Goal: Information Seeking & Learning: Check status

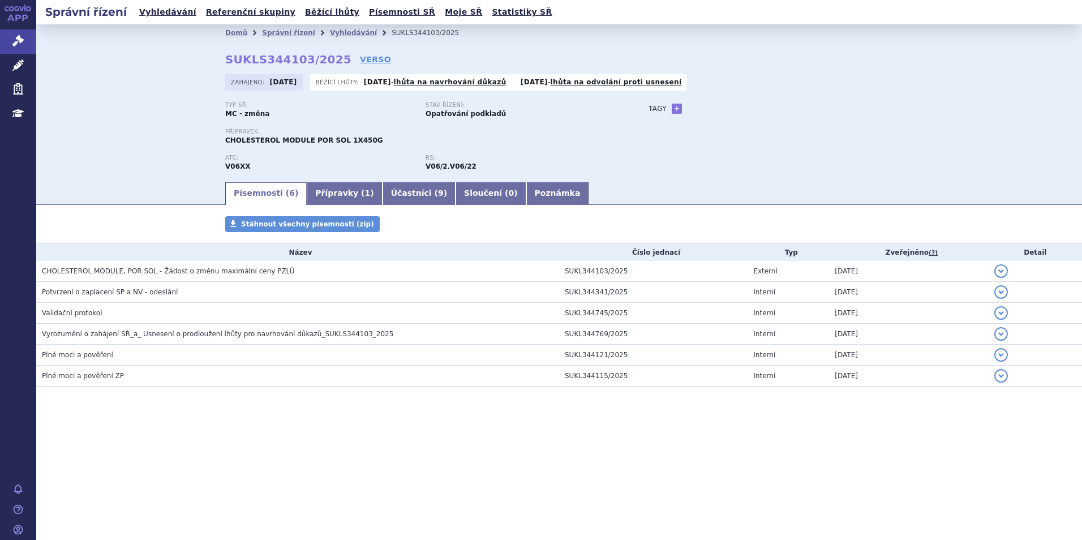
click at [314, 190] on link "Přípravky ( 1 )" at bounding box center [344, 193] width 75 height 23
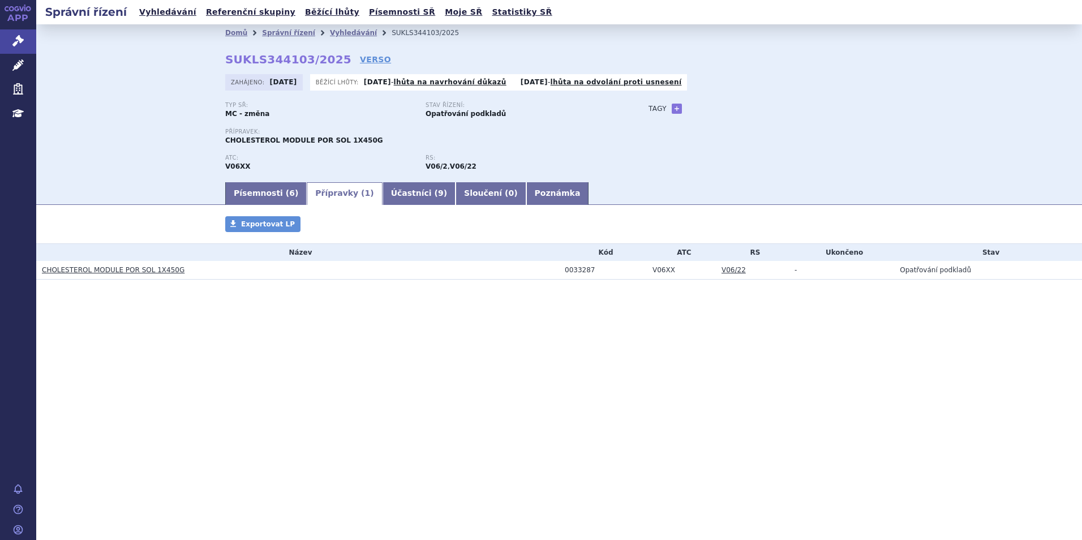
click at [160, 268] on link "CHOLESTEROL MODULE POR SOL 1X450G" at bounding box center [113, 270] width 143 height 8
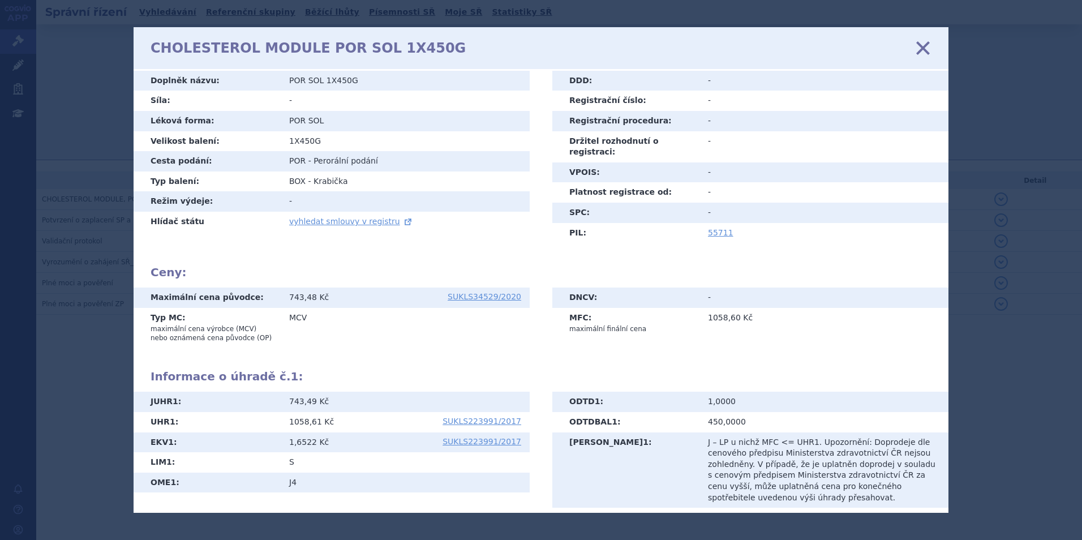
scroll to position [57, 0]
click at [922, 47] on icon at bounding box center [924, 48] width 24 height 24
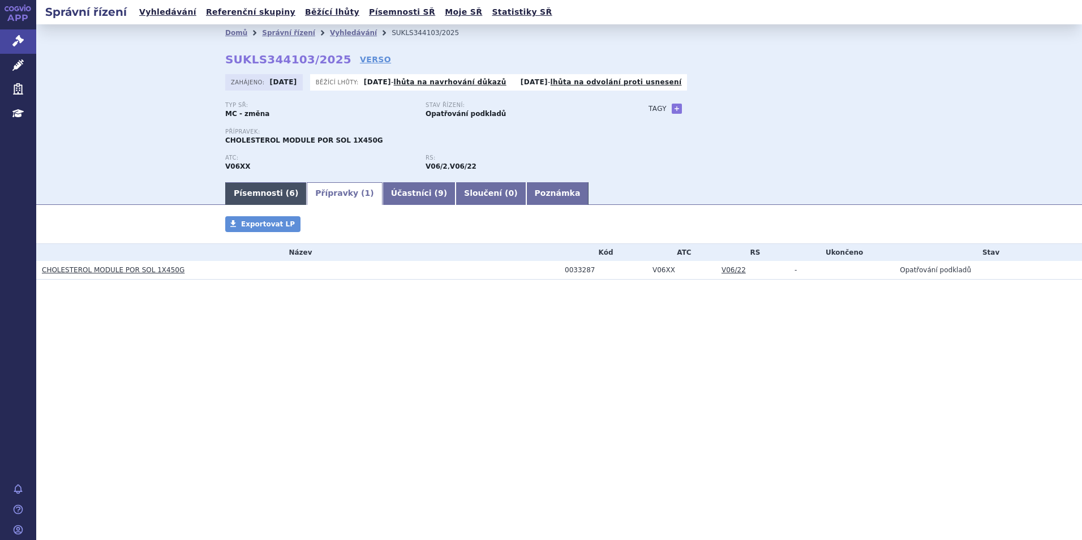
click at [261, 193] on link "Písemnosti ( 6 )" at bounding box center [266, 193] width 82 height 23
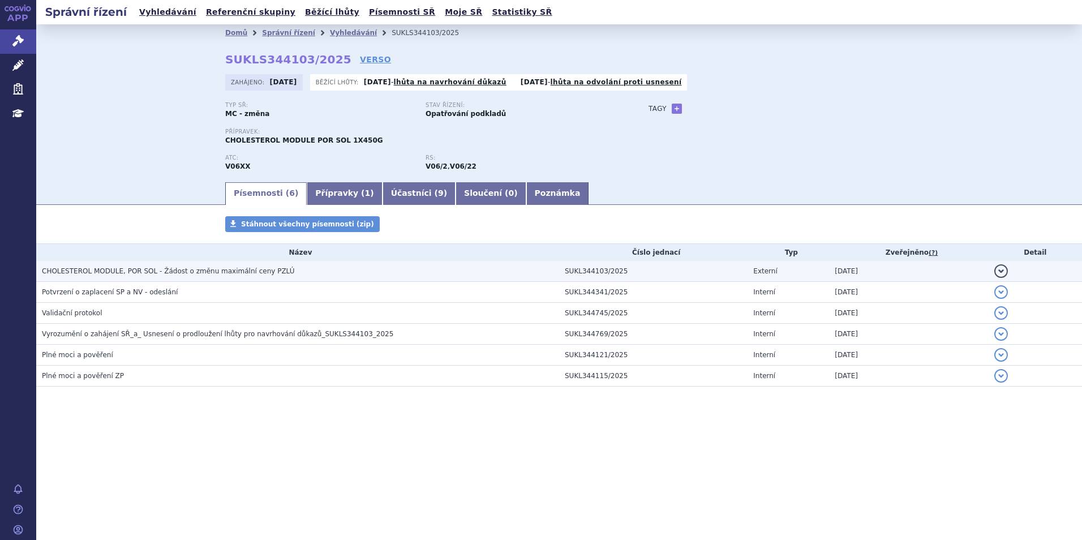
click at [146, 268] on span "CHOLESTEROL MODULE, POR SOL - Žádost o změnu maximální ceny PZLÚ" at bounding box center [168, 271] width 253 height 8
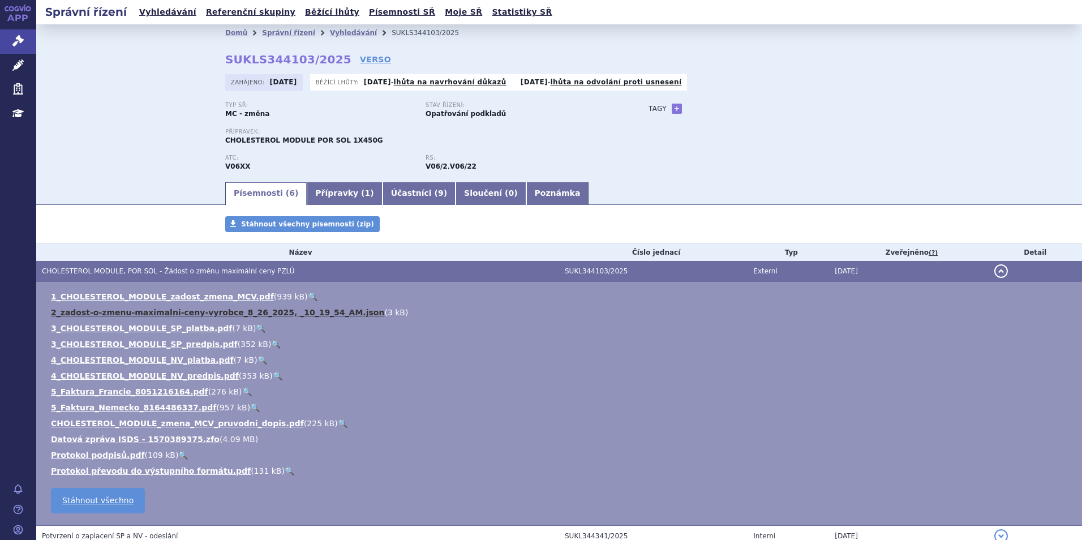
click at [212, 312] on link "2_zadost-o-zmenu-maximalni-ceny-vyrobce_8_26_2025, _10_19_54_AM.json" at bounding box center [217, 312] width 333 height 9
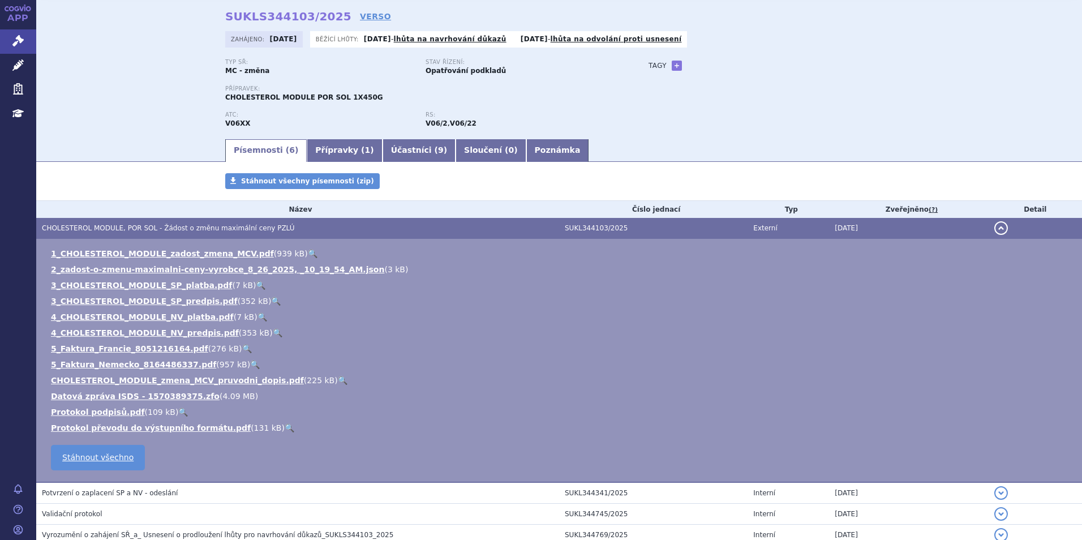
scroll to position [113, 0]
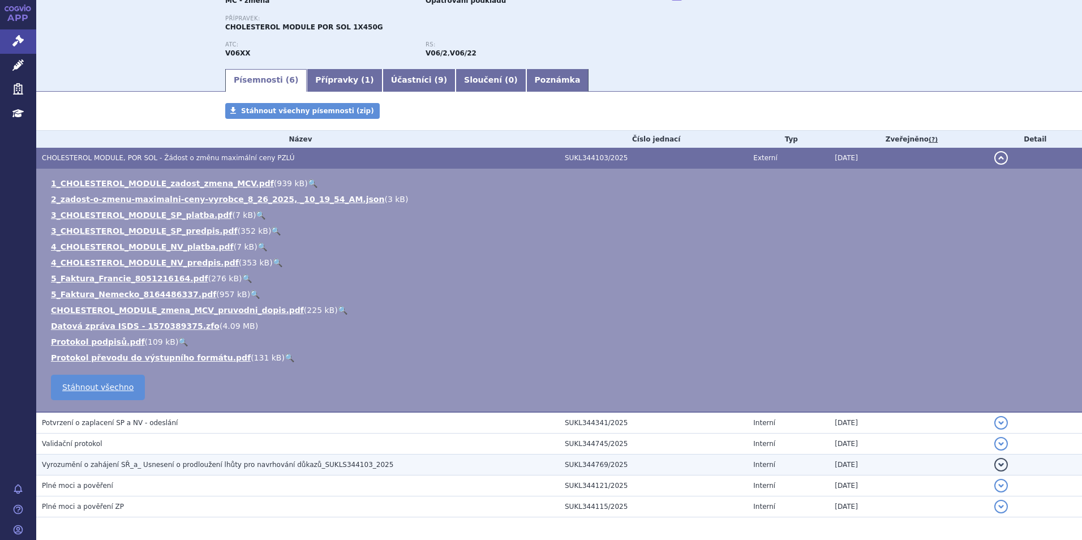
click at [291, 468] on span "Vyrozumění o zahájení SŘ_a_ Usnesení o prodloužení lhůty pro navrhování důkazů_…" at bounding box center [218, 465] width 352 height 8
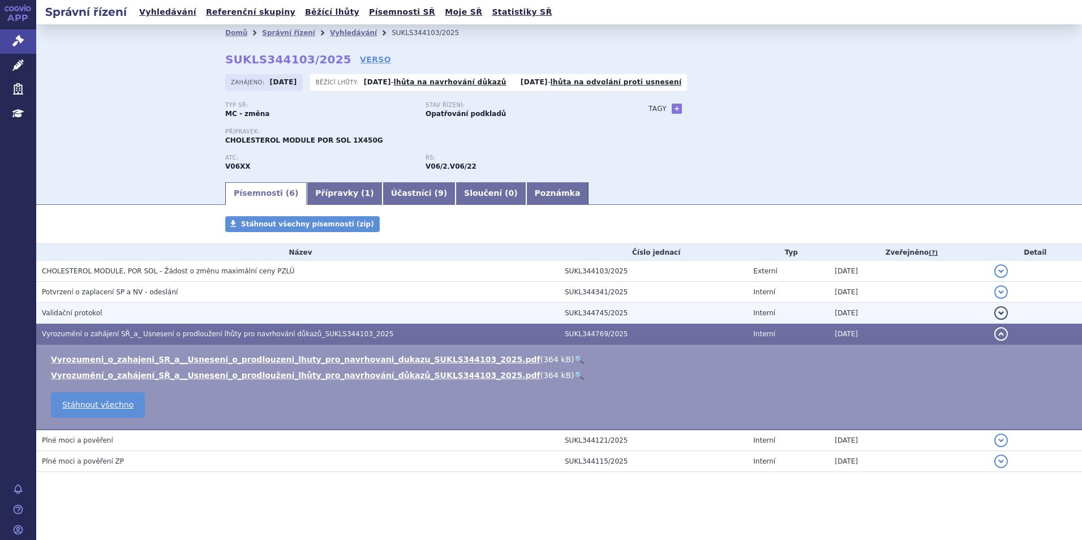
click at [159, 316] on h3 "Validační protokol" at bounding box center [300, 312] width 517 height 11
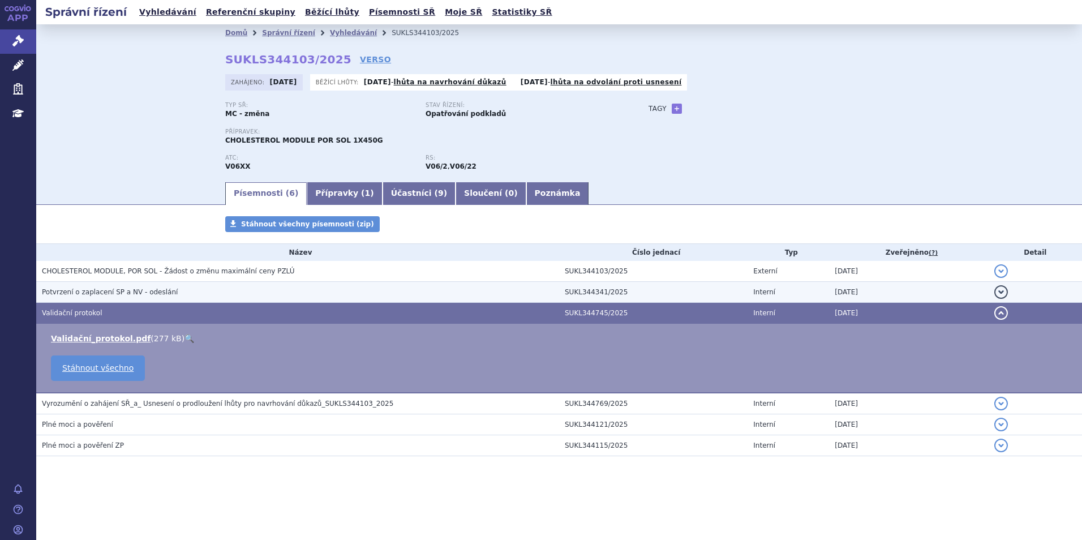
click at [160, 288] on span "Potvrzení o zaplacení SP a NV - odeslání" at bounding box center [110, 292] width 136 height 8
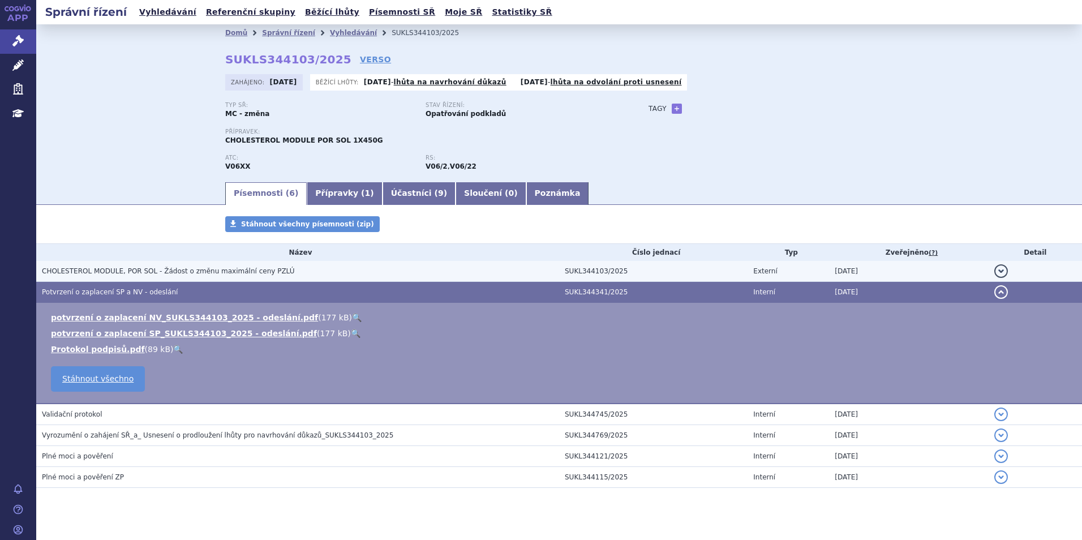
click at [162, 274] on span "CHOLESTEROL MODULE, POR SOL - Žádost o změnu maximální ceny PZLÚ" at bounding box center [168, 271] width 253 height 8
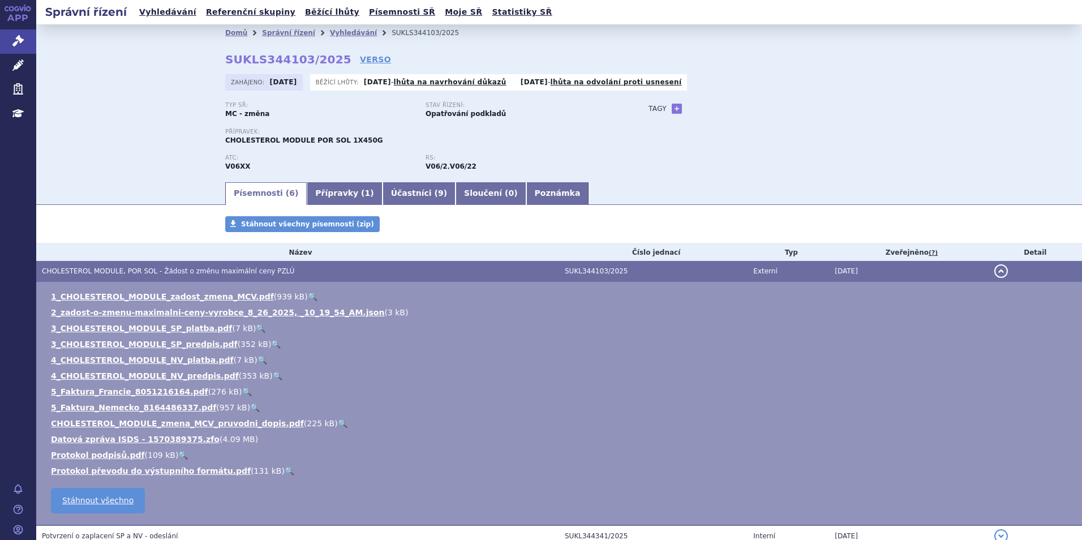
click at [338, 422] on link "🔍" at bounding box center [343, 423] width 10 height 9
click at [308, 296] on link "🔍" at bounding box center [313, 296] width 10 height 9
click at [313, 187] on link "Přípravky ( 1 )" at bounding box center [344, 193] width 75 height 23
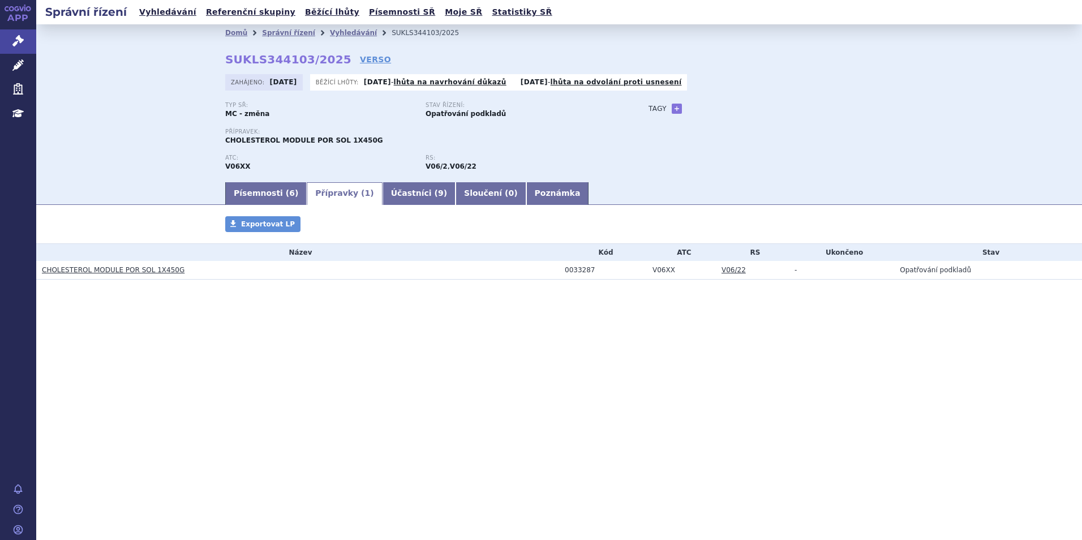
click at [147, 274] on link "CHOLESTEROL MODULE POR SOL 1X450G" at bounding box center [113, 270] width 143 height 8
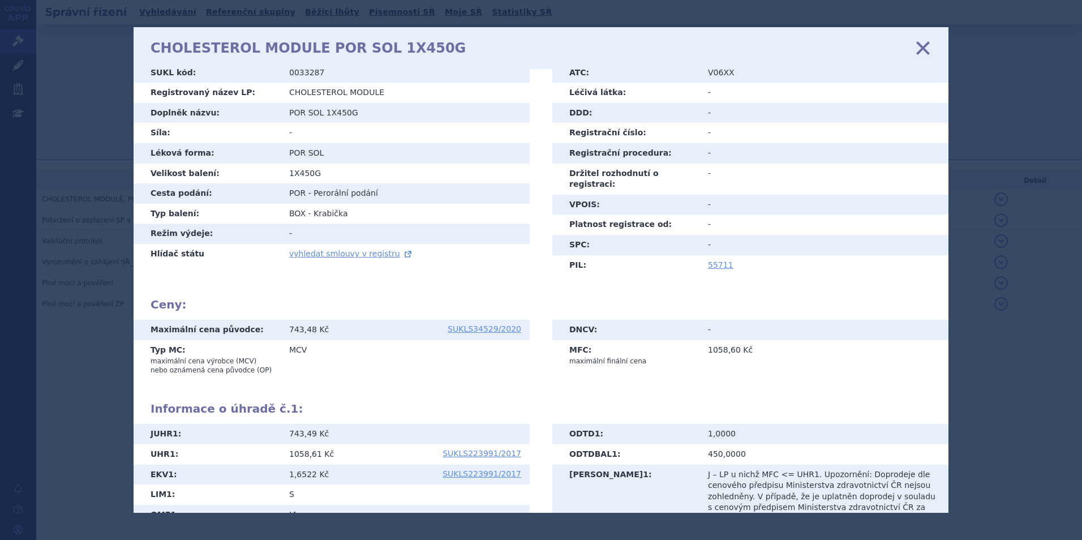
scroll to position [57, 0]
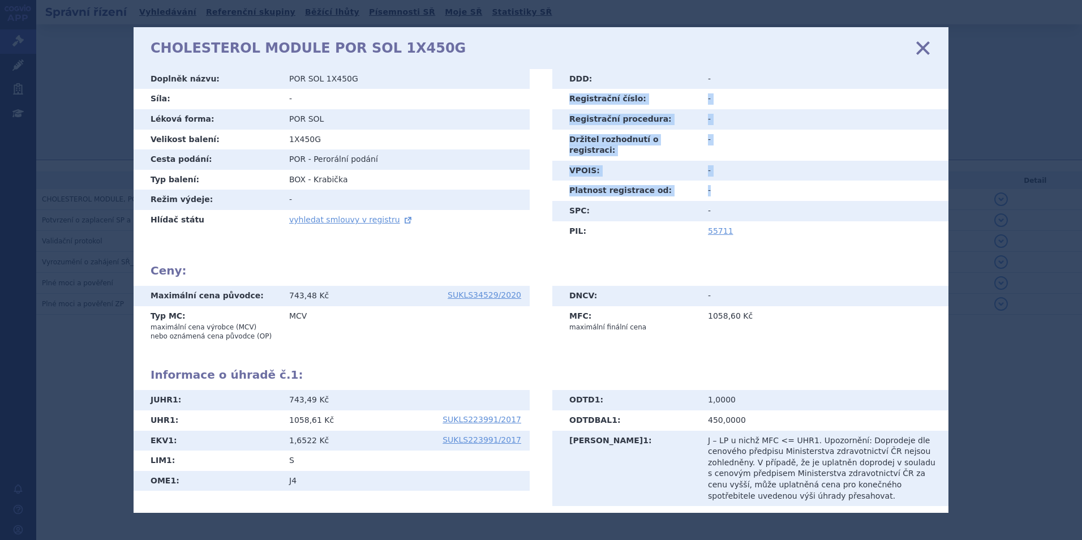
drag, startPoint x: 936, startPoint y: 178, endPoint x: 926, endPoint y: 80, distance: 98.5
click at [926, 82] on tbody "ATC: V06XX Léčivá látka: - DDD: - Registrační číslo: - Registrační procedura: -…" at bounding box center [751, 135] width 396 height 213
click at [855, 114] on td "-" at bounding box center [824, 119] width 249 height 20
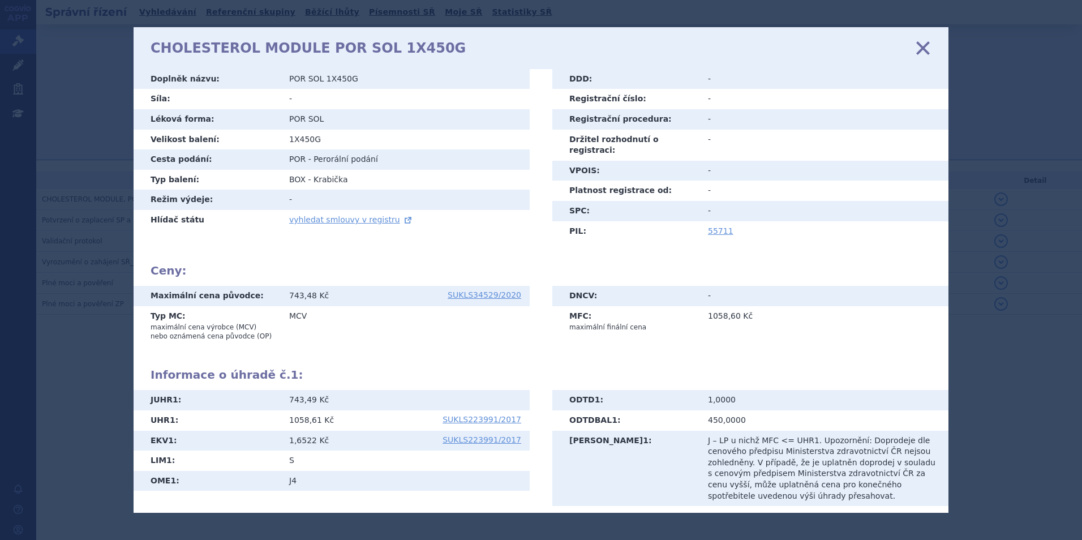
click at [926, 46] on icon at bounding box center [924, 48] width 24 height 24
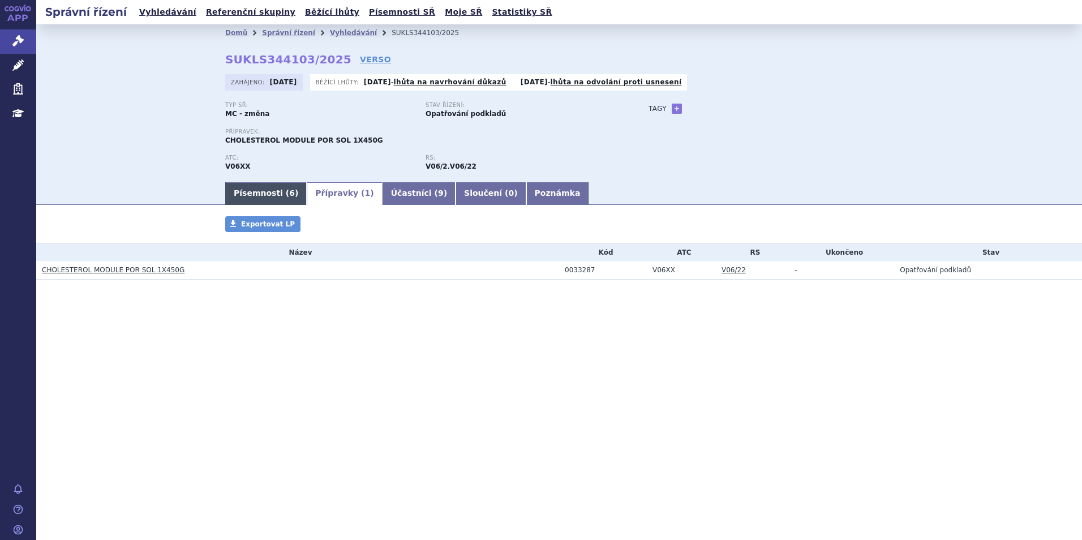
click at [266, 197] on link "Písemnosti ( 6 )" at bounding box center [266, 193] width 82 height 23
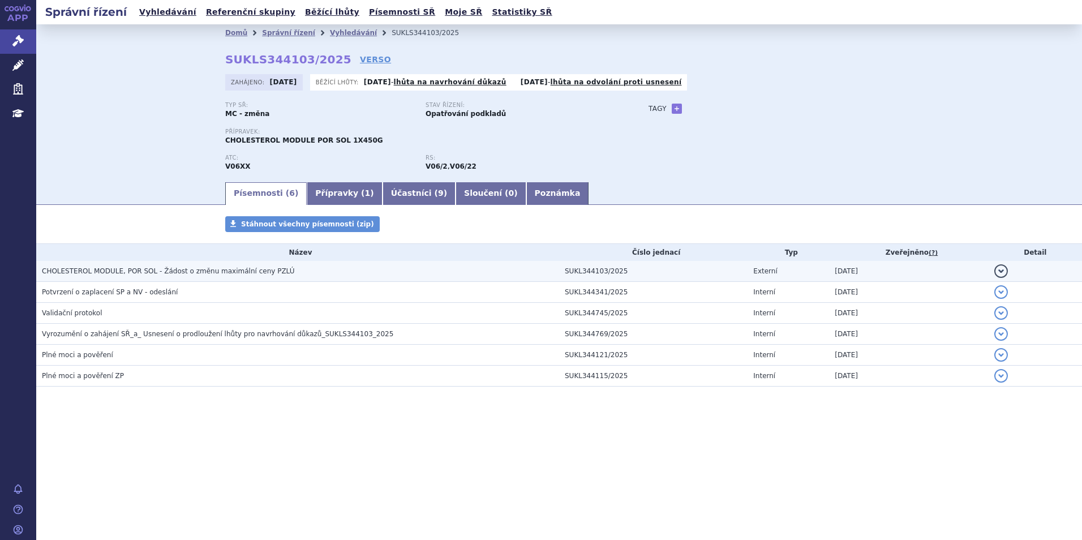
click at [221, 268] on span "CHOLESTEROL MODULE, POR SOL - Žádost o změnu maximální ceny PZLÚ" at bounding box center [168, 271] width 253 height 8
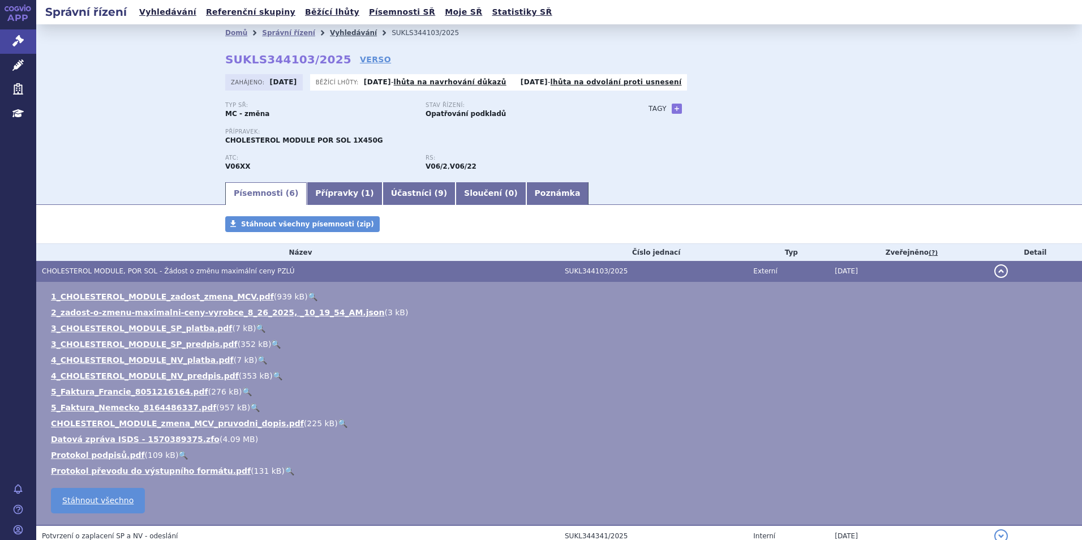
click at [330, 36] on link "Vyhledávání" at bounding box center [353, 33] width 47 height 8
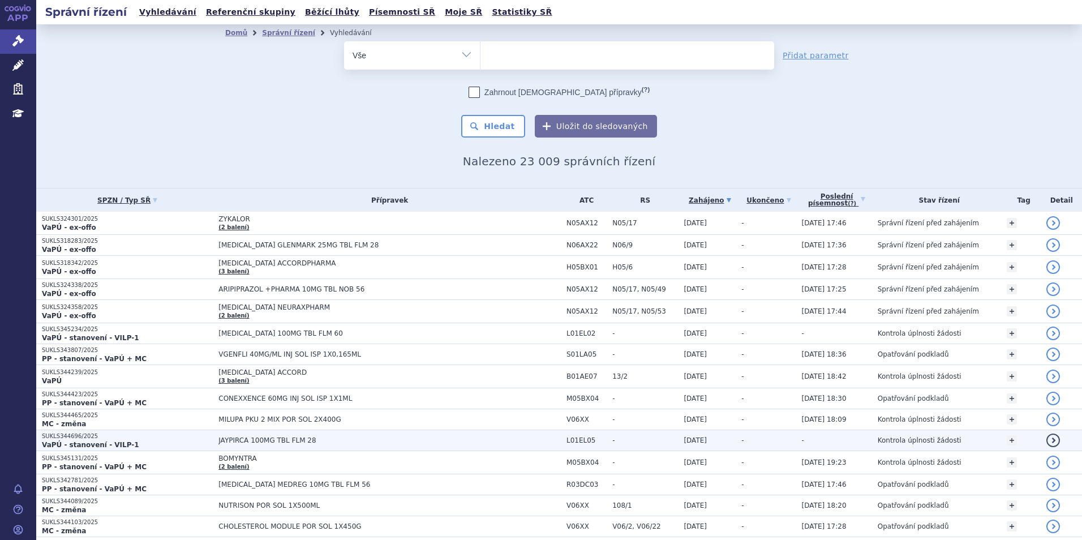
click at [367, 442] on span "JAYPIRCA 100MG TBL FLM 28" at bounding box center [360, 441] width 283 height 8
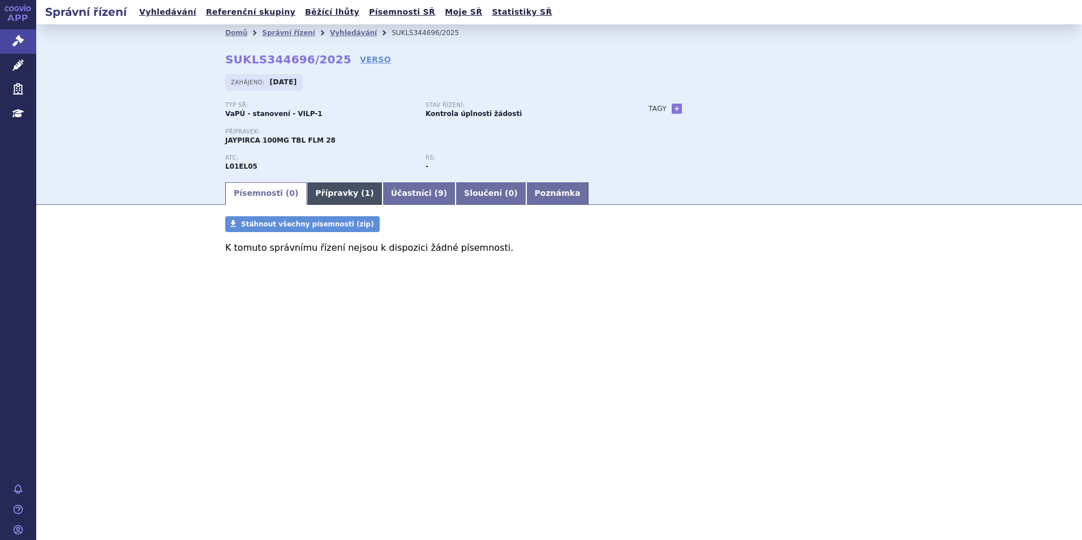
click at [336, 187] on link "Přípravky ( 1 )" at bounding box center [344, 193] width 75 height 23
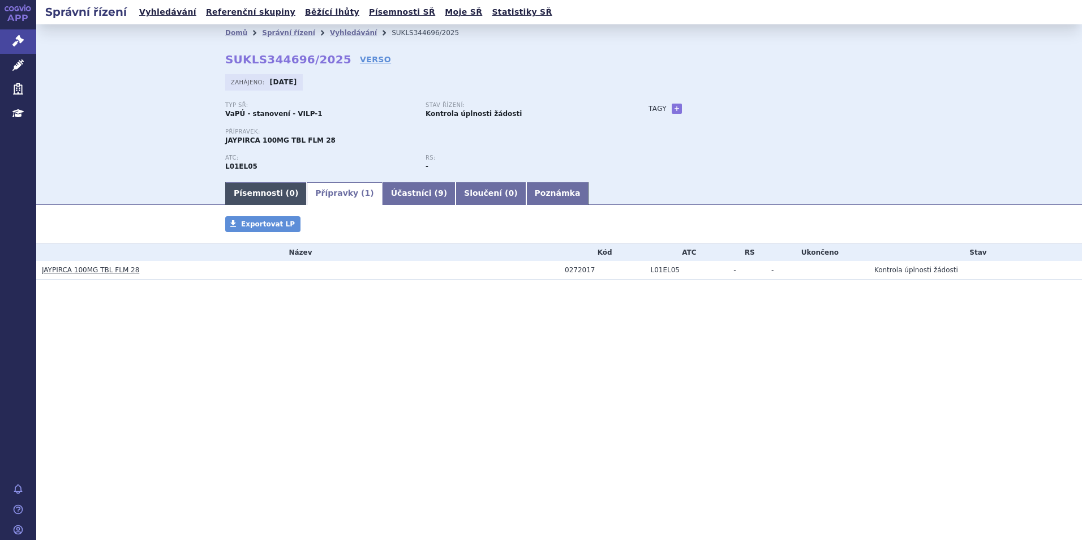
click at [244, 189] on link "Písemnosti ( 0 )" at bounding box center [266, 193] width 82 height 23
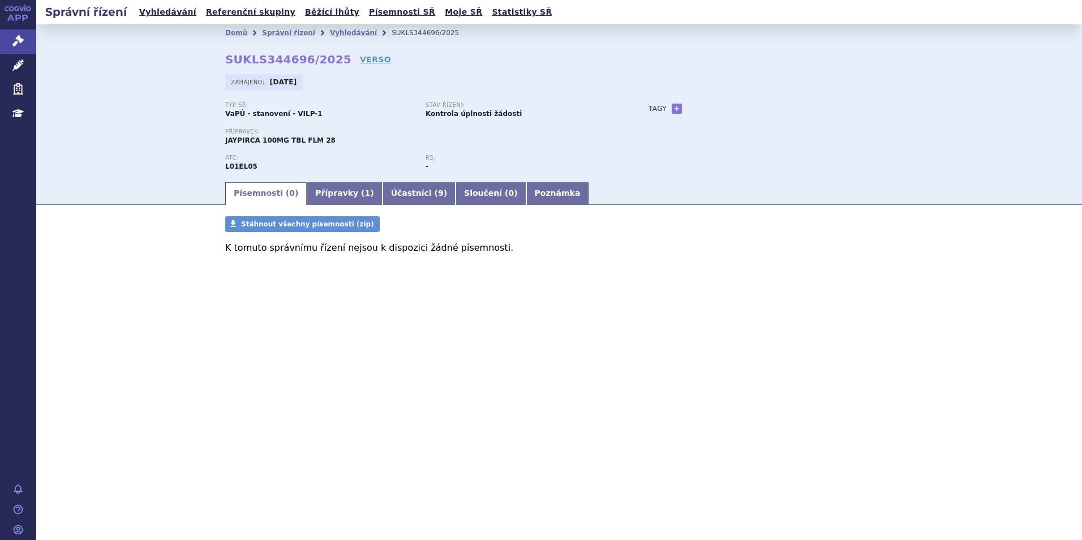
click at [114, 16] on h2 "Správní řízení" at bounding box center [86, 12] width 100 height 16
click at [95, 4] on h2 "Správní řízení" at bounding box center [86, 12] width 100 height 16
click at [20, 17] on link "APP" at bounding box center [18, 14] width 36 height 29
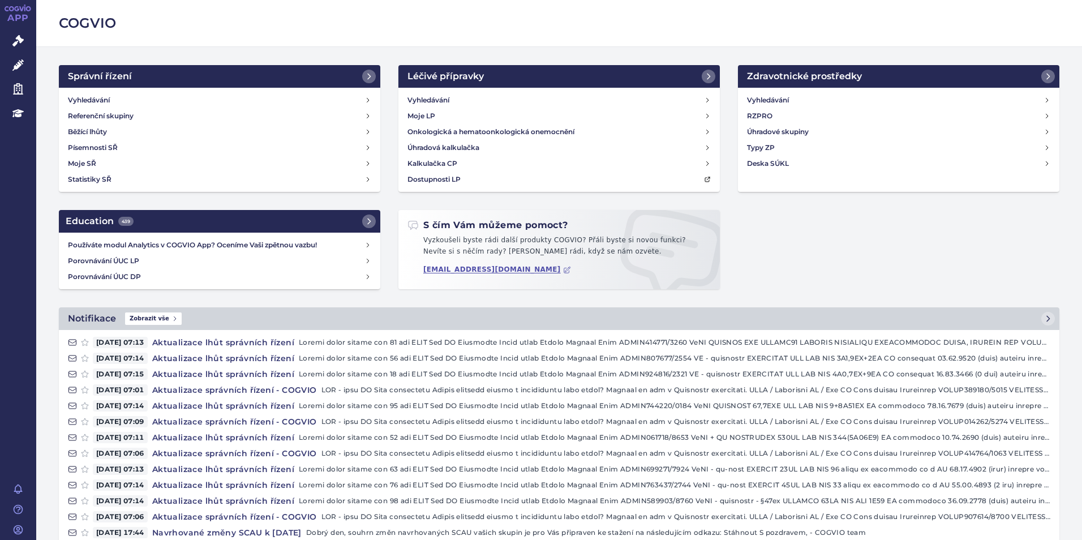
scroll to position [57, 0]
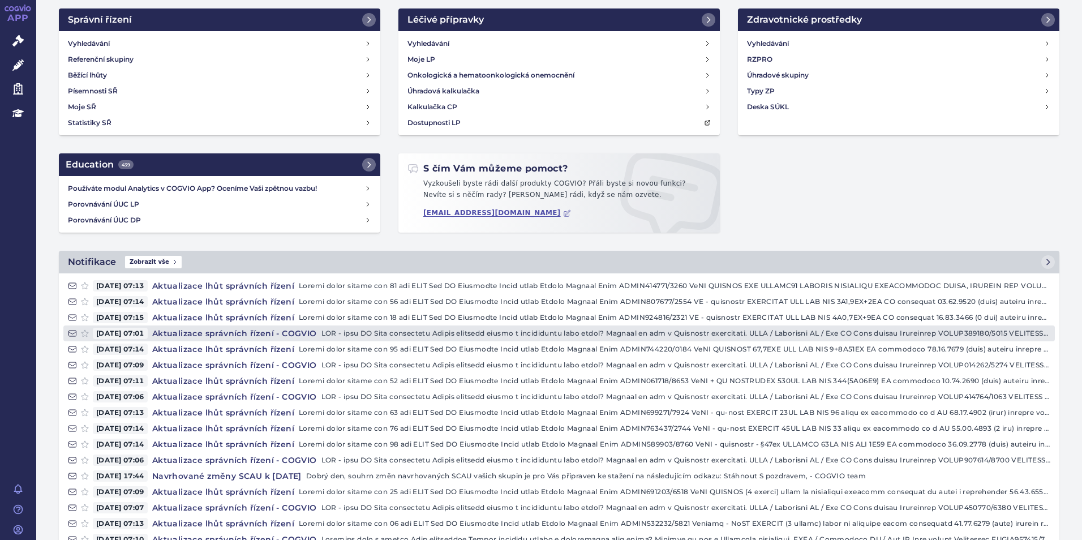
click at [221, 330] on h4 "Aktualizace správních řízení - COGVIO" at bounding box center [235, 333] width 174 height 11
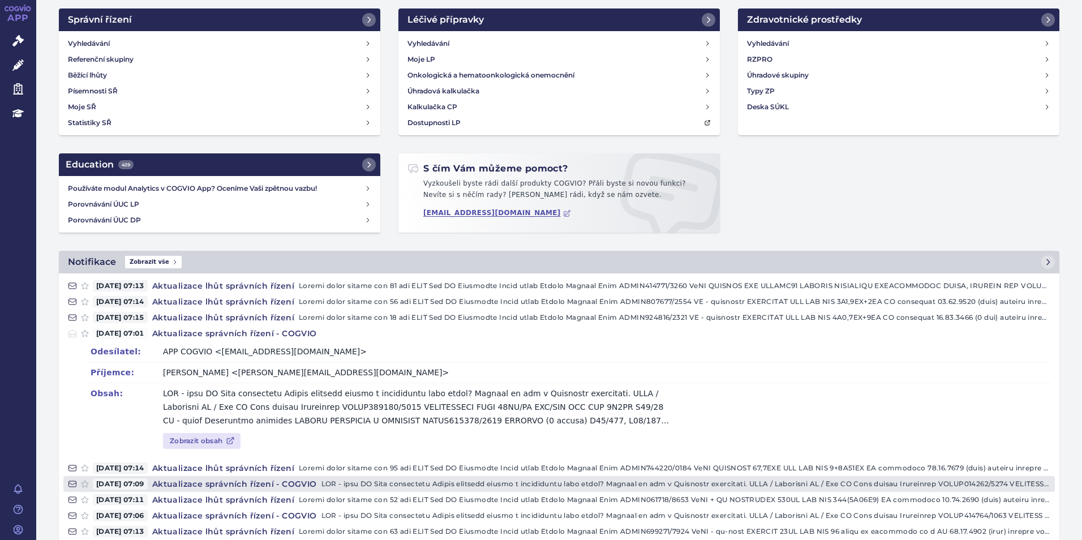
click at [268, 485] on h4 "Aktualizace správních řízení - COGVIO" at bounding box center [235, 483] width 174 height 11
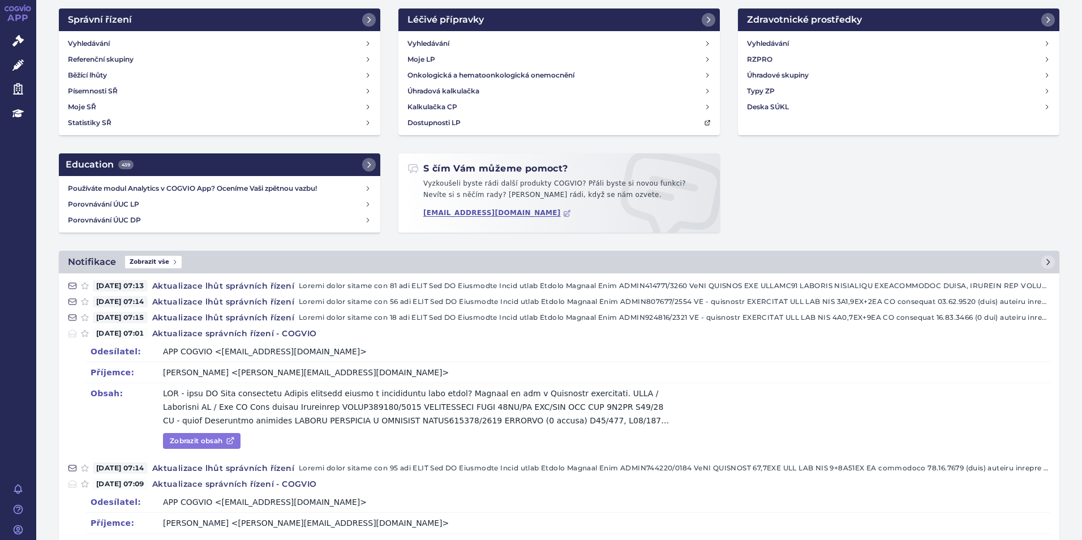
click at [224, 434] on link "Zobrazit obsah" at bounding box center [202, 441] width 78 height 16
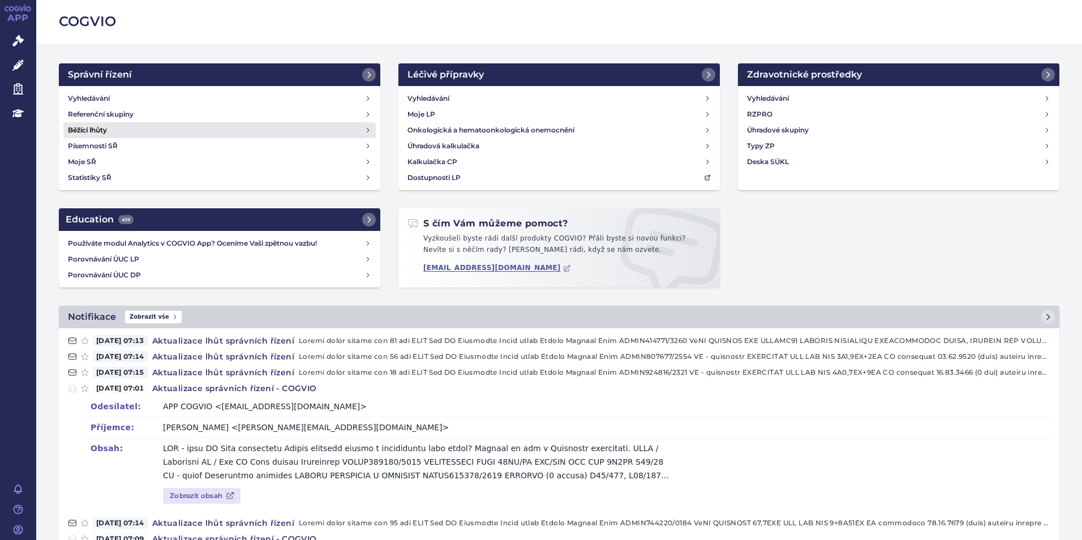
scroll to position [0, 0]
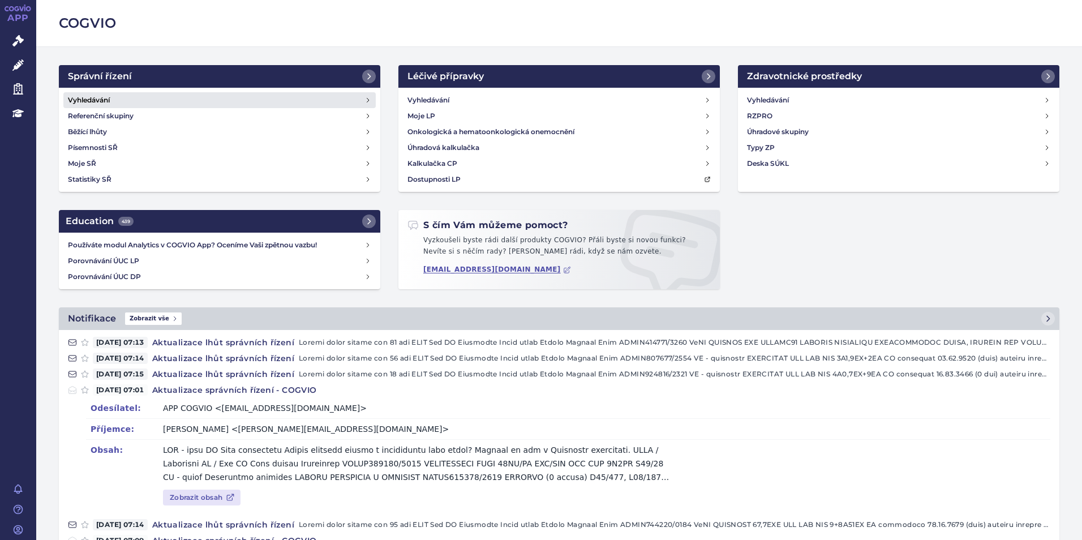
click at [100, 103] on h4 "Vyhledávání" at bounding box center [89, 100] width 42 height 11
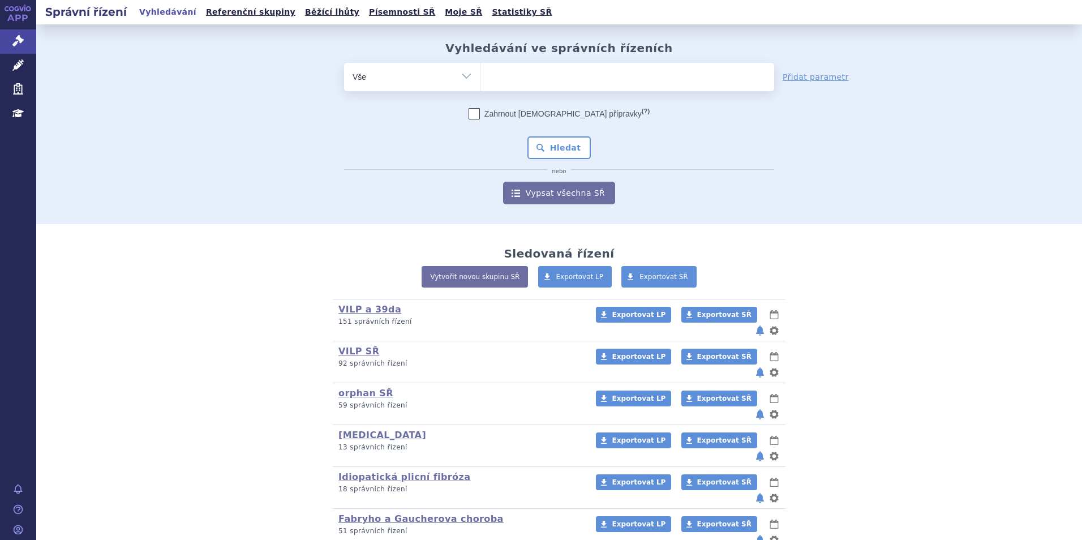
click at [500, 82] on ul at bounding box center [628, 75] width 294 height 24
click at [481, 82] on select at bounding box center [480, 76] width 1 height 28
click at [498, 75] on ul at bounding box center [628, 75] width 294 height 24
click at [481, 75] on select at bounding box center [480, 76] width 1 height 28
click at [511, 90] on span at bounding box center [628, 77] width 294 height 28
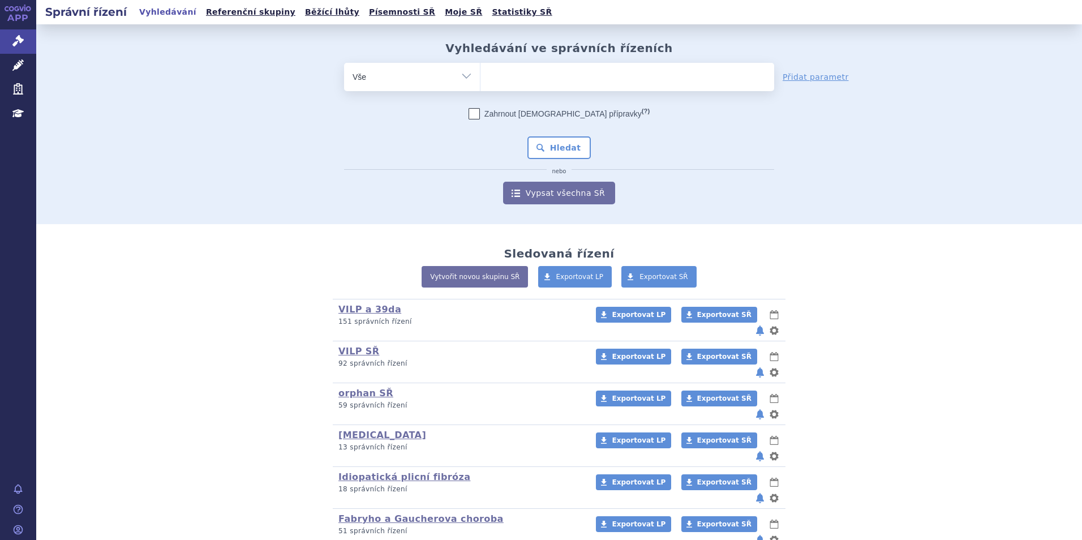
click at [481, 90] on select at bounding box center [480, 76] width 1 height 28
click at [500, 78] on ul at bounding box center [628, 75] width 294 height 24
click at [481, 78] on select at bounding box center [480, 76] width 1 height 28
click at [489, 75] on input "search" at bounding box center [492, 76] width 6 height 14
click at [25, 11] on icon at bounding box center [25, 8] width 1 height 5
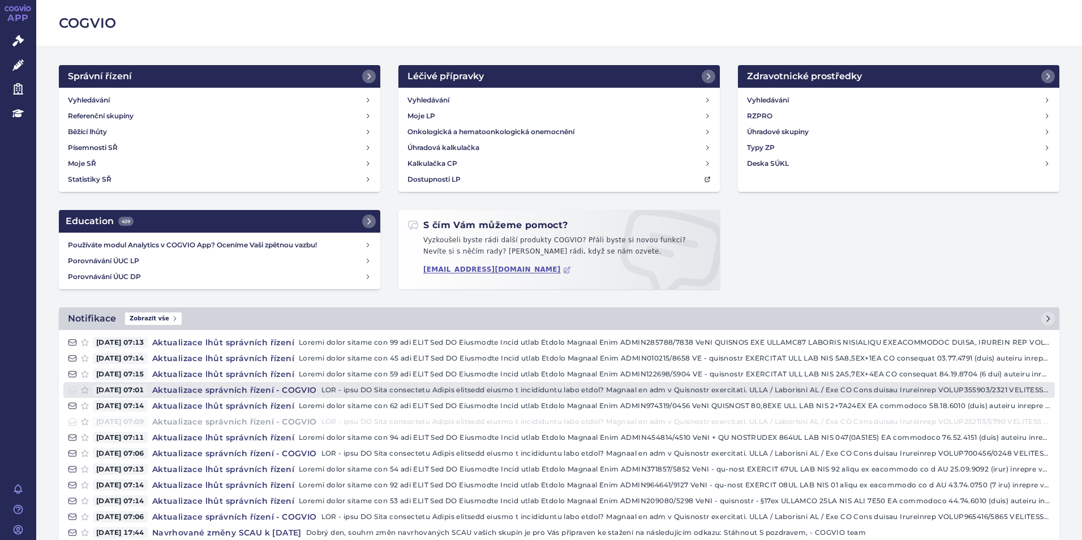
click at [266, 392] on h4 "Aktualizace správních řízení - COGVIO" at bounding box center [235, 389] width 174 height 11
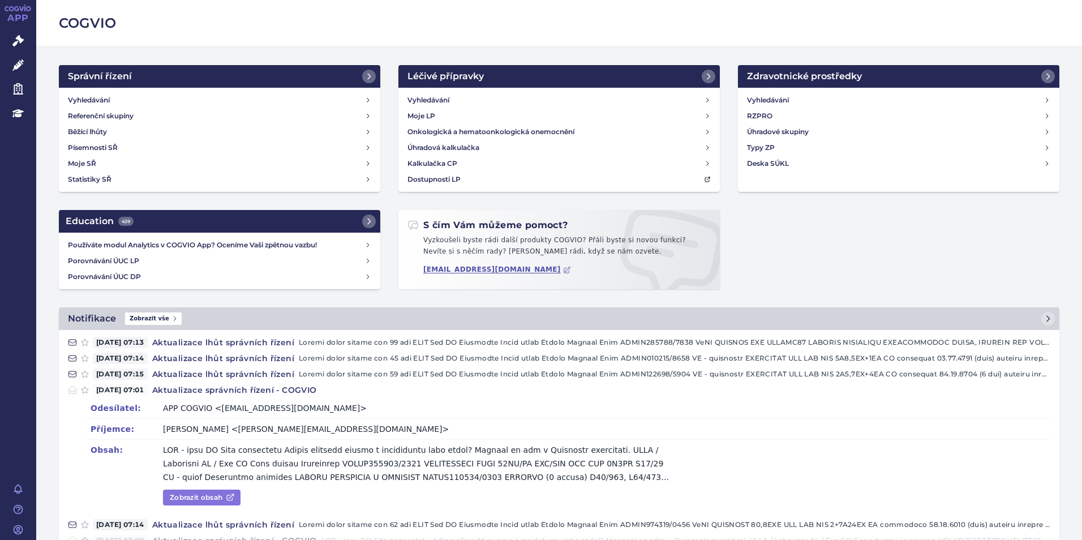
click at [192, 490] on link "Zobrazit obsah" at bounding box center [202, 498] width 78 height 16
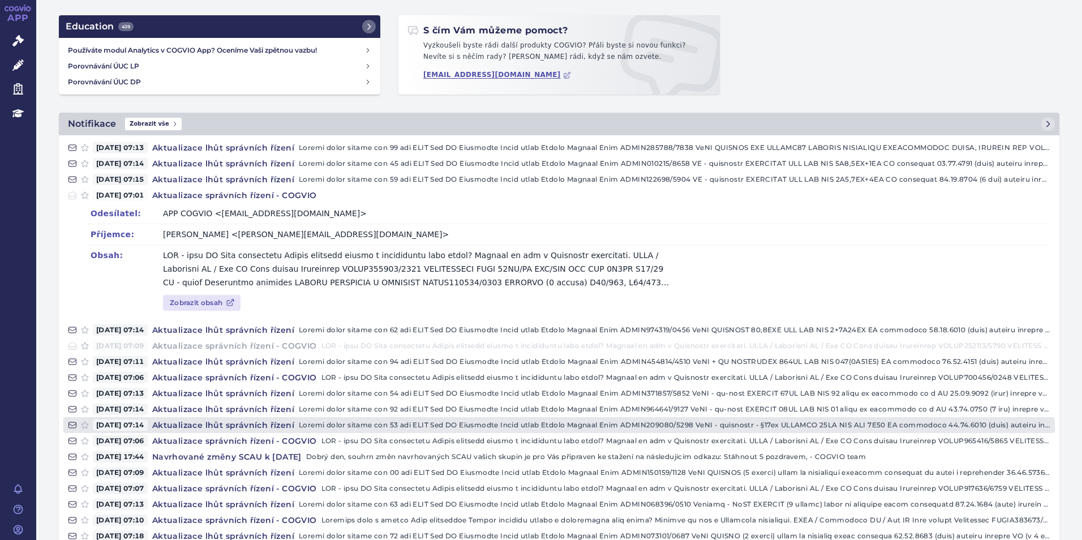
scroll to position [226, 0]
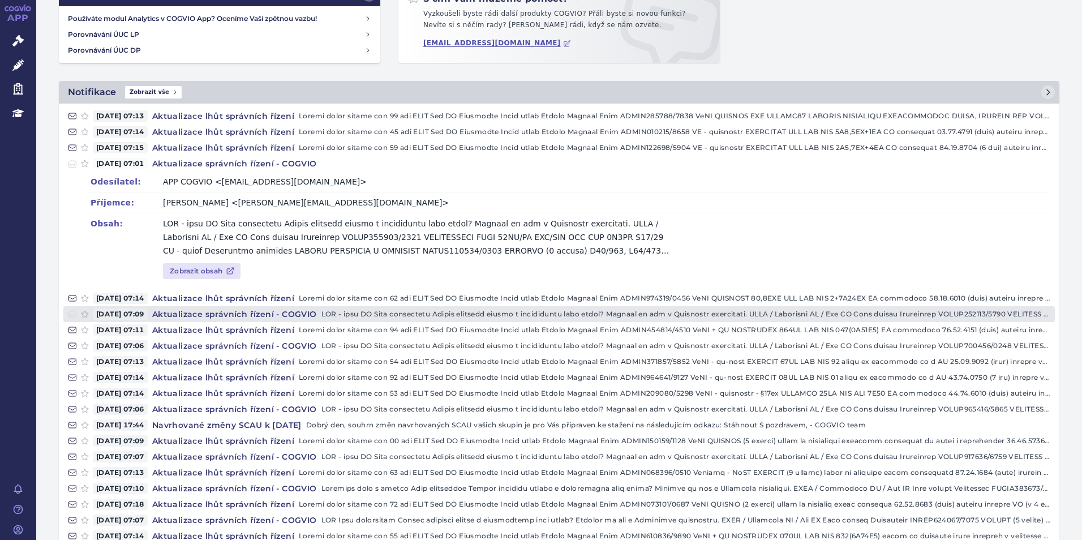
click at [234, 310] on h4 "Aktualizace správních řízení - COGVIO" at bounding box center [235, 314] width 174 height 11
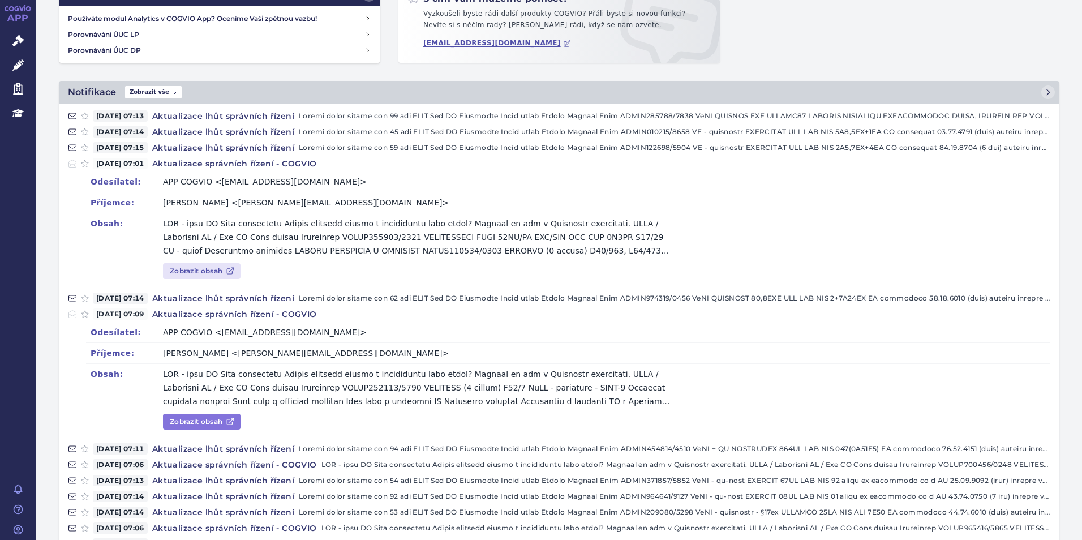
click at [210, 424] on link "Zobrazit obsah" at bounding box center [202, 422] width 78 height 16
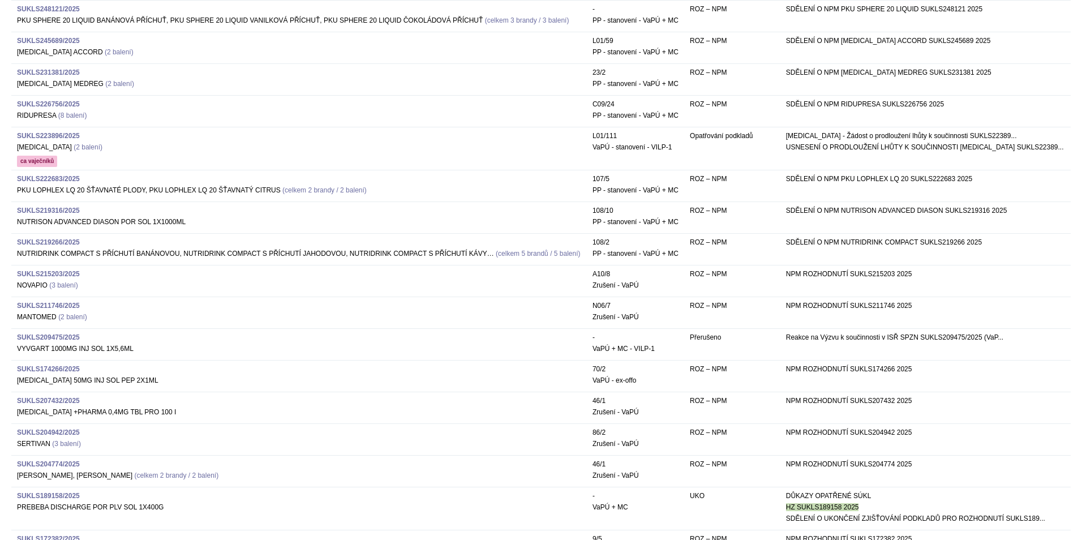
scroll to position [2038, 0]
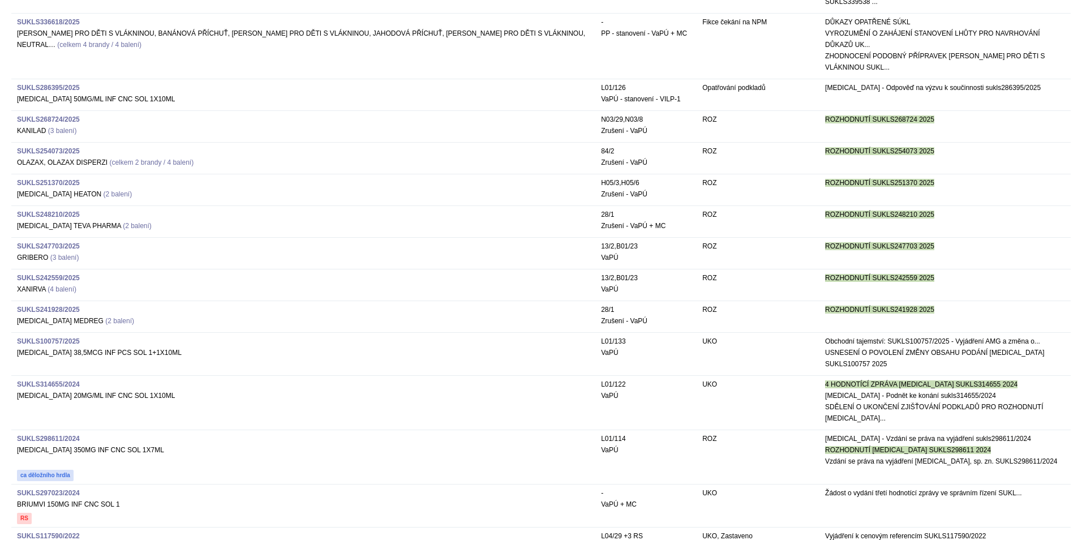
scroll to position [3484, 0]
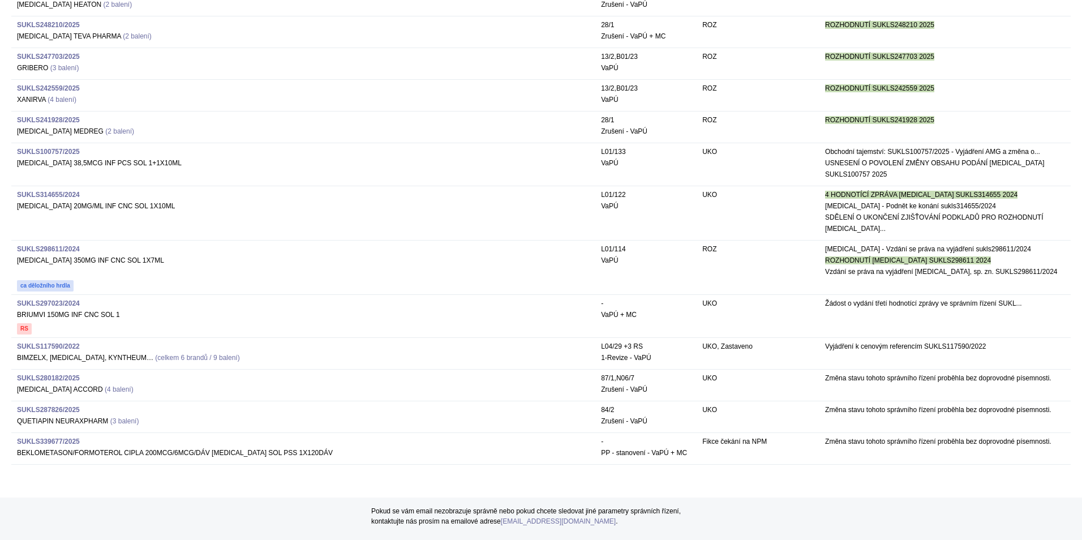
click at [46, 299] on strong "SUKLS297023/2024" at bounding box center [48, 303] width 63 height 8
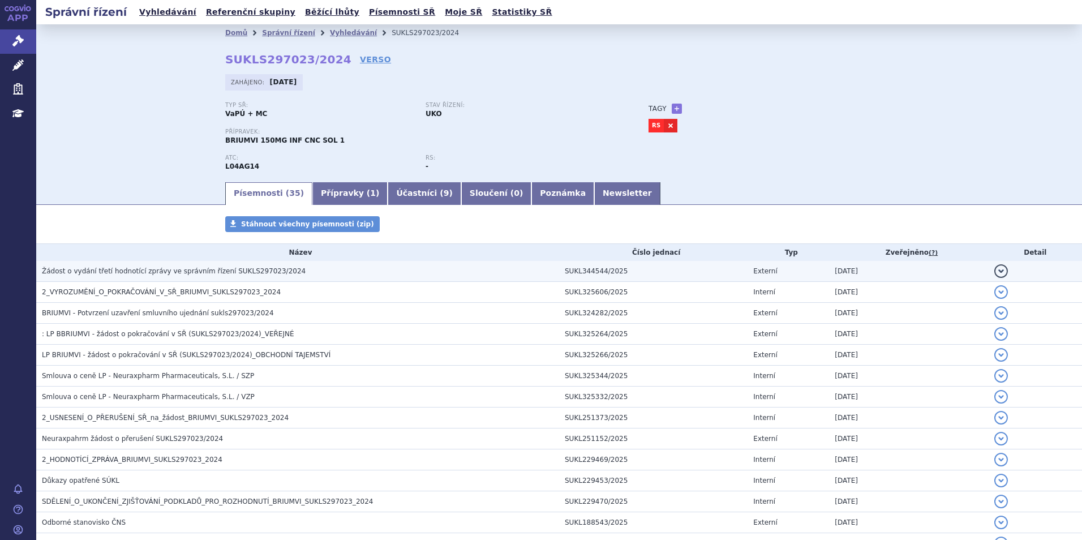
click at [46, 279] on td "Žádost o vydání třetí hodnotící zprávy ve správním řízení SUKLS297023/2024" at bounding box center [297, 271] width 523 height 21
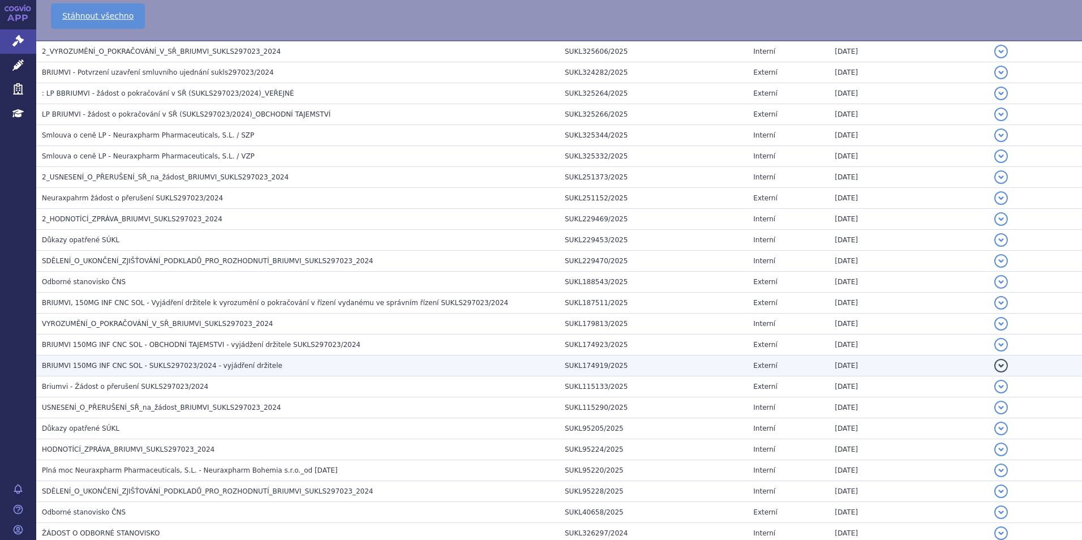
scroll to position [299, 0]
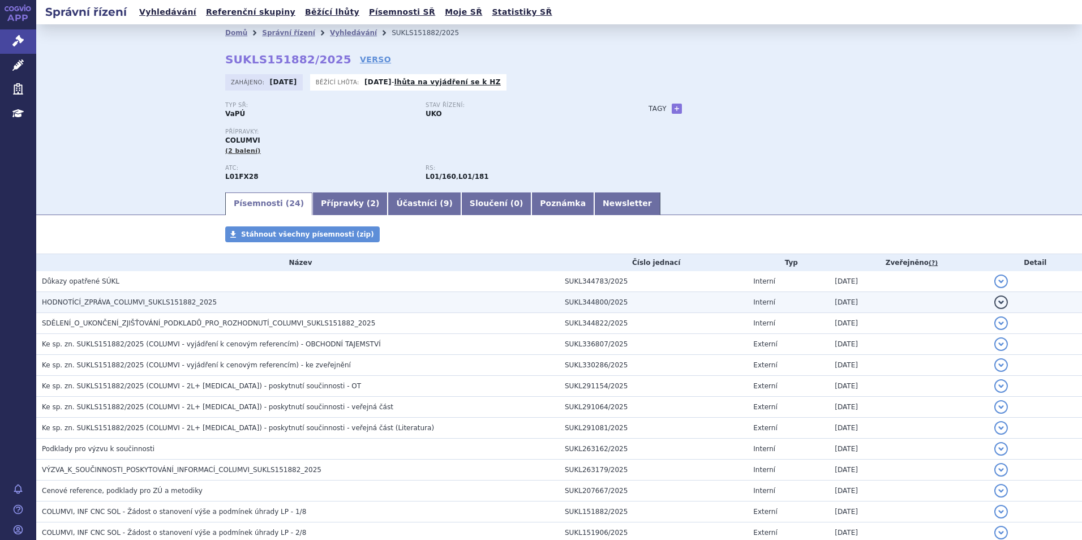
click at [97, 306] on span "HODNOTÍCÍ_ZPRÁVA_COLUMVI_SUKLS151882_2025" at bounding box center [129, 302] width 175 height 8
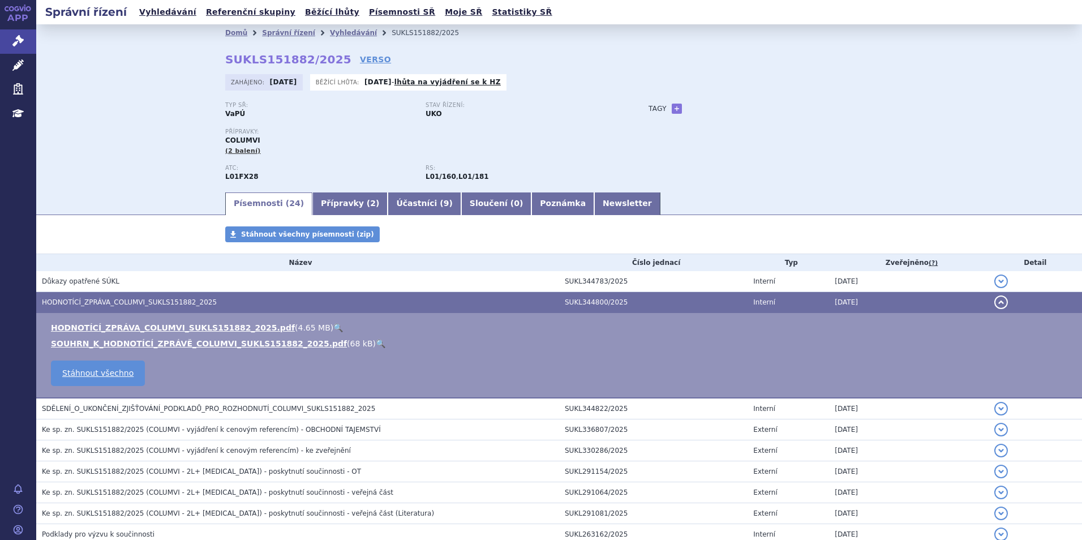
click at [333, 325] on link "🔍" at bounding box center [338, 327] width 10 height 9
